Goal: Find specific page/section: Find specific page/section

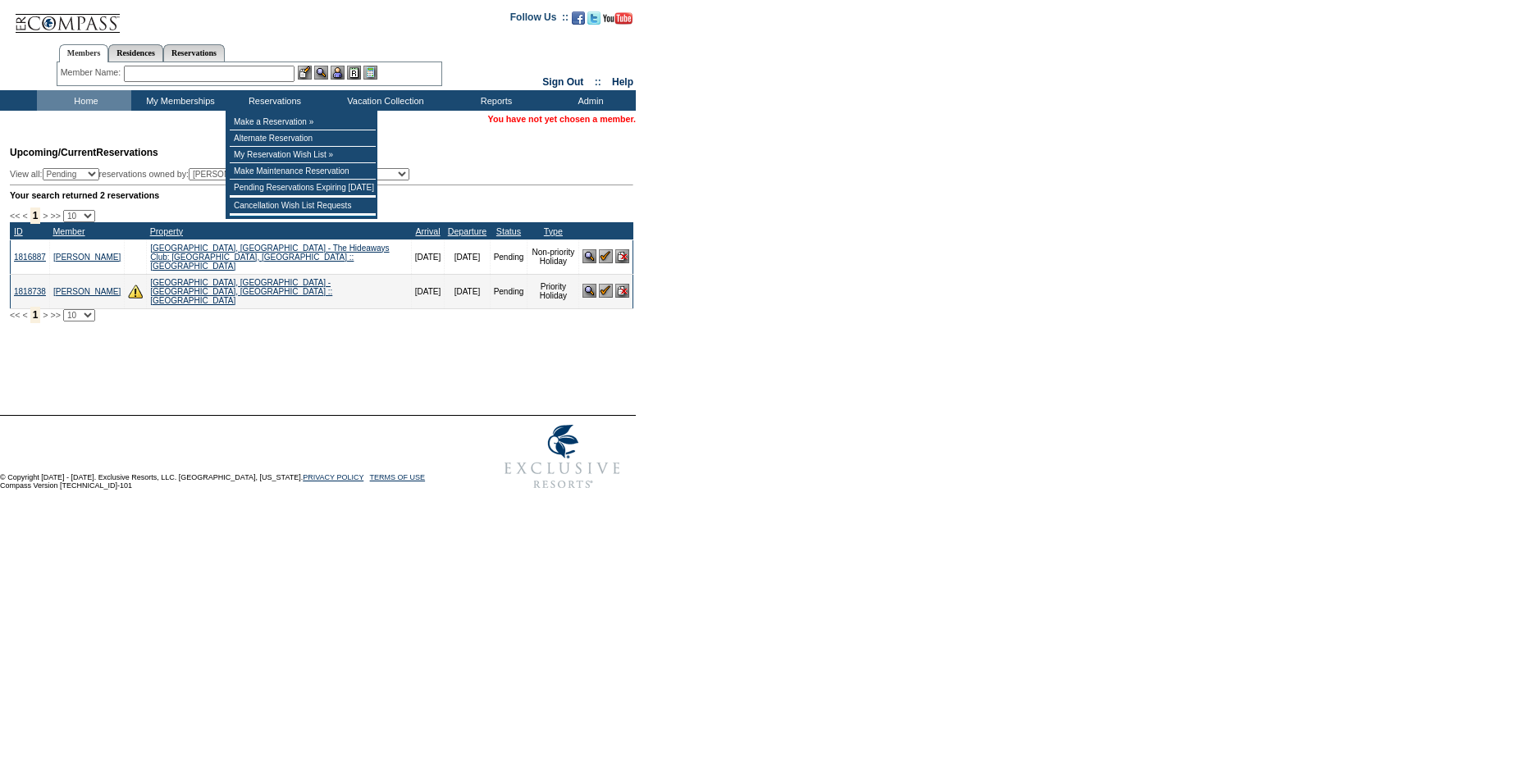
click at [224, 75] on input "text" at bounding box center [209, 74] width 170 height 16
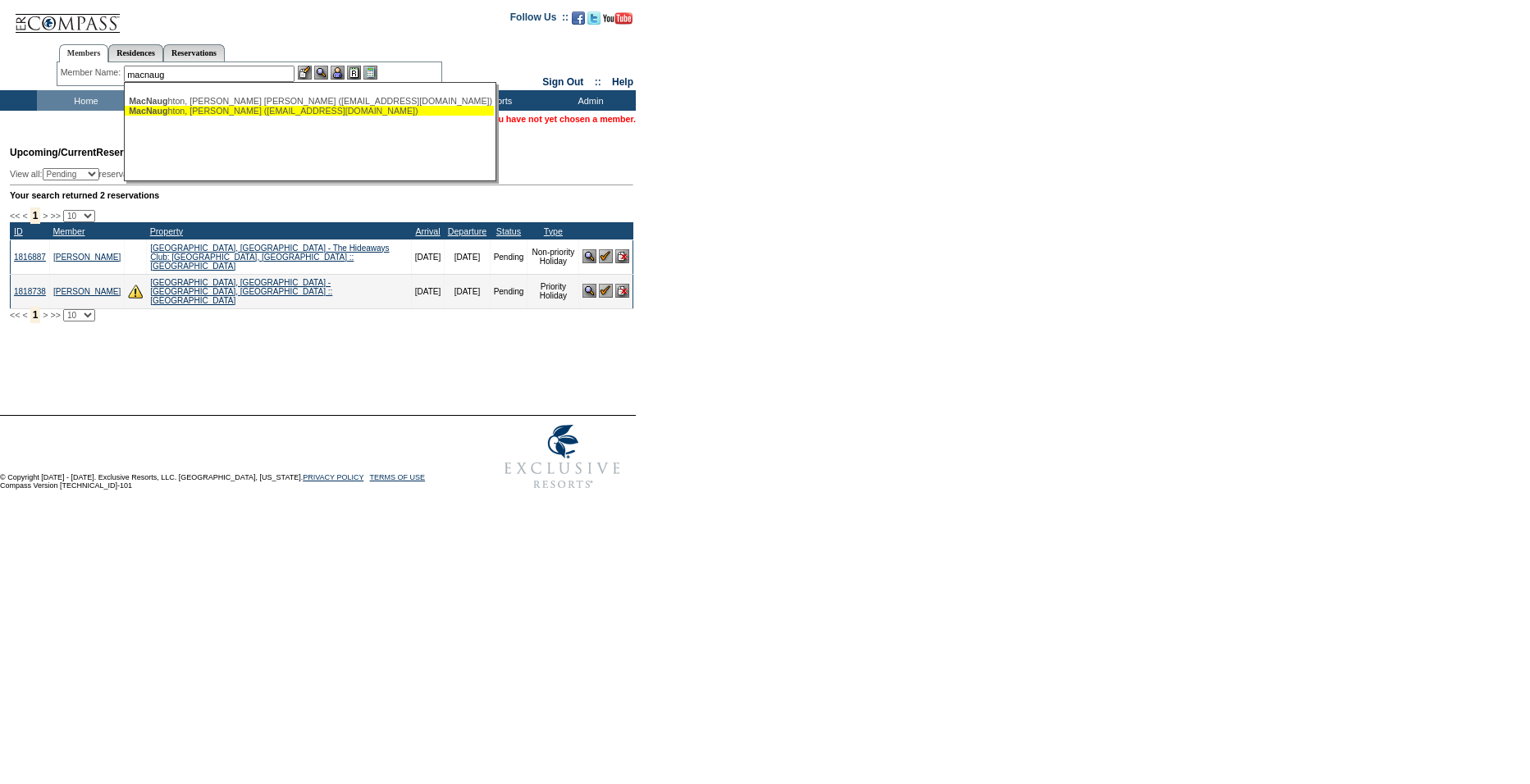
click at [221, 107] on div "MacNaug hton, Malcolm (ljanemac@aol.com)" at bounding box center [309, 111] width 361 height 10
type input "MacNaughton, Malcolm (ljanemac@aol.com)"
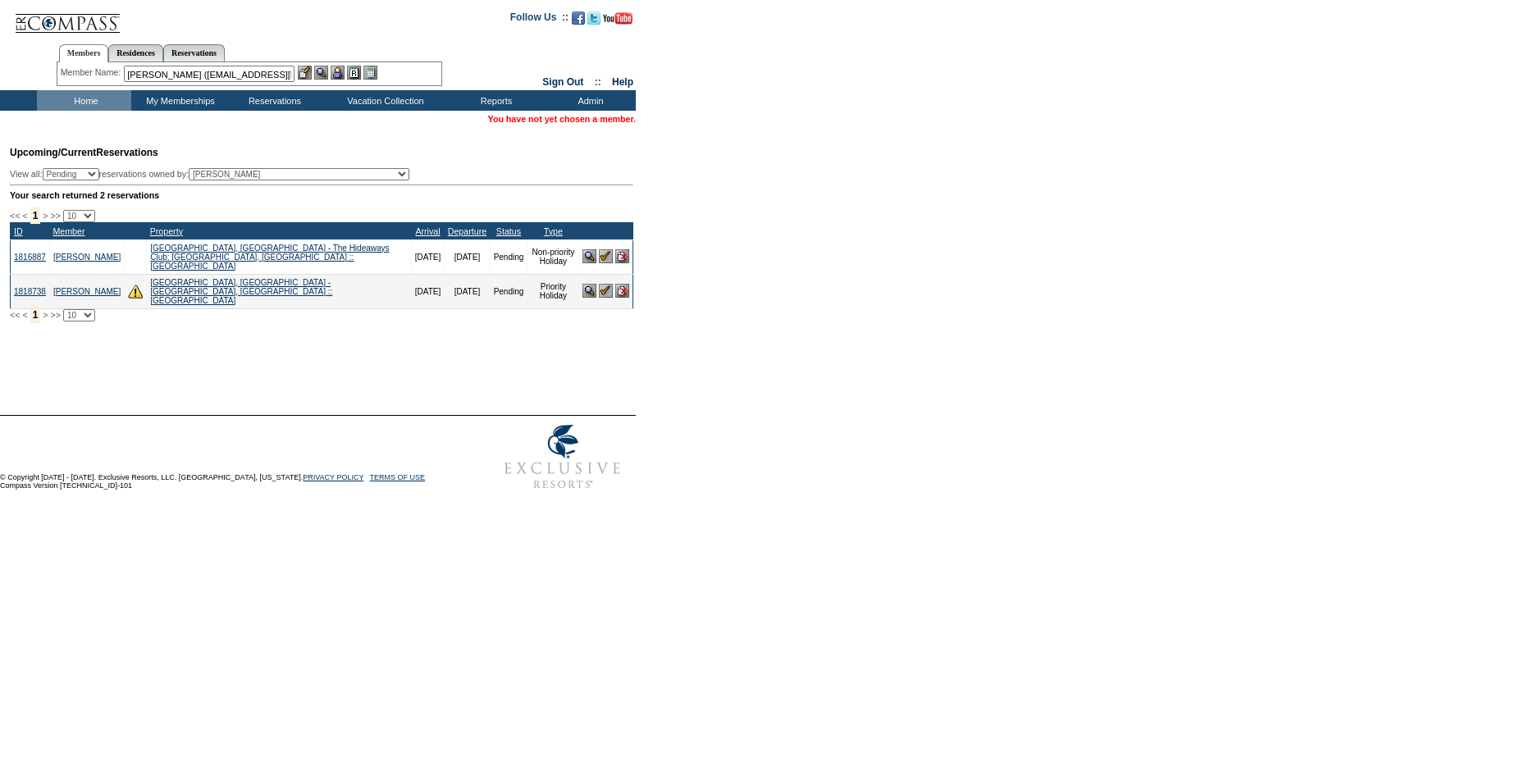
click at [323, 70] on img at bounding box center [320, 72] width 14 height 14
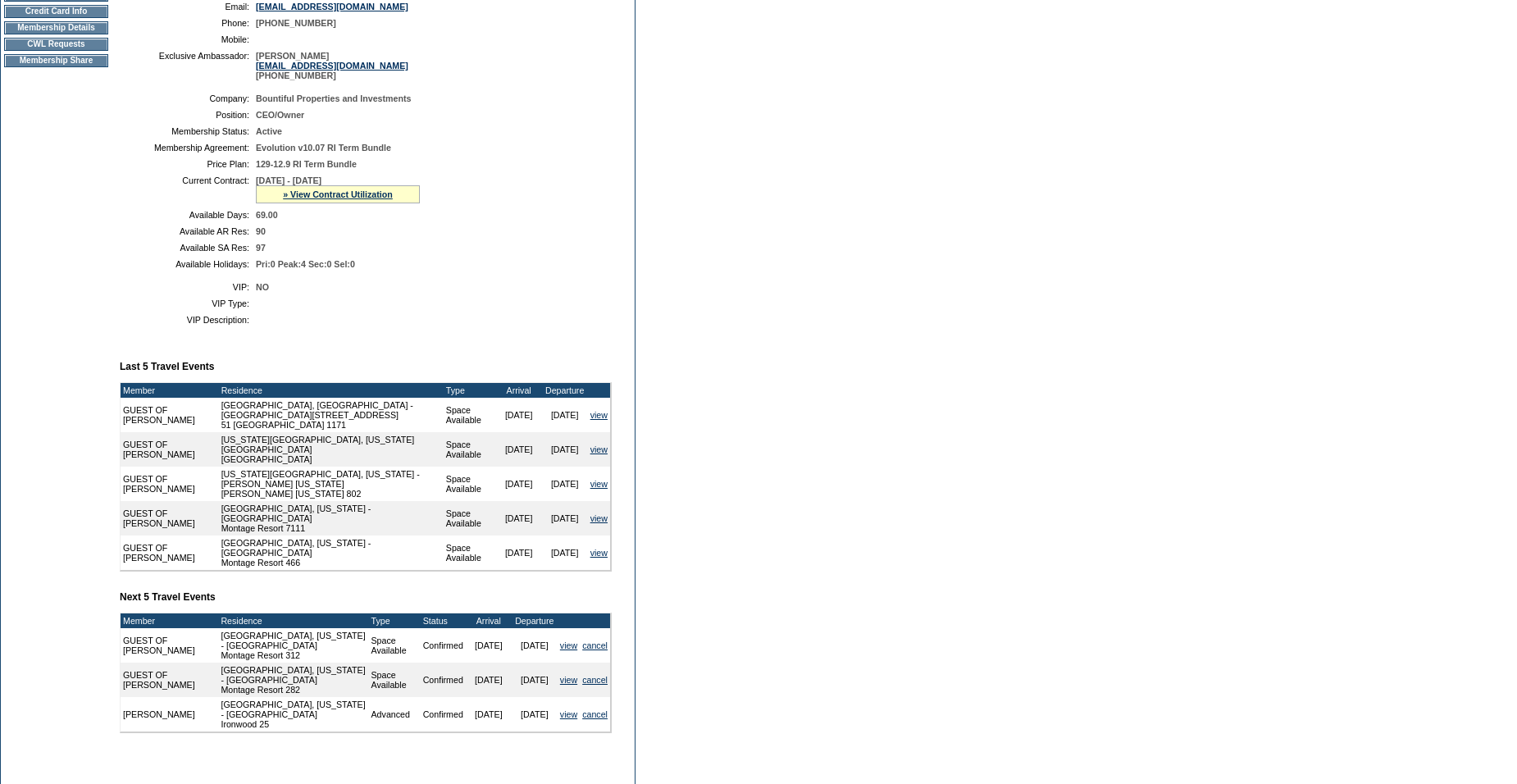
scroll to position [438, 0]
